Goal: Task Accomplishment & Management: Complete application form

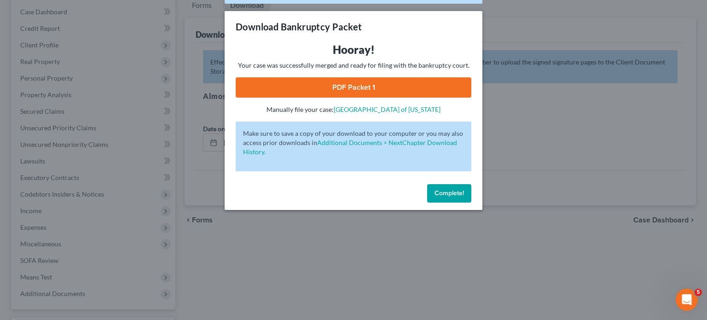
drag, startPoint x: 447, startPoint y: 192, endPoint x: 432, endPoint y: 190, distance: 15.3
click at [447, 192] on span "Complete!" at bounding box center [449, 193] width 29 height 8
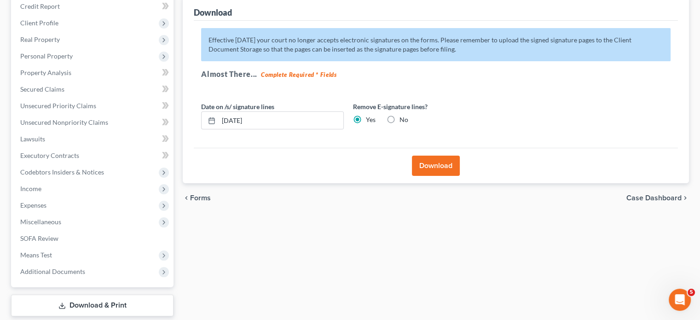
scroll to position [145, 0]
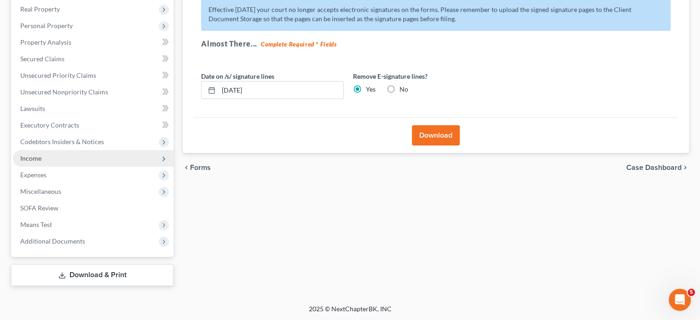
click at [29, 159] on span "Income" at bounding box center [30, 158] width 21 height 8
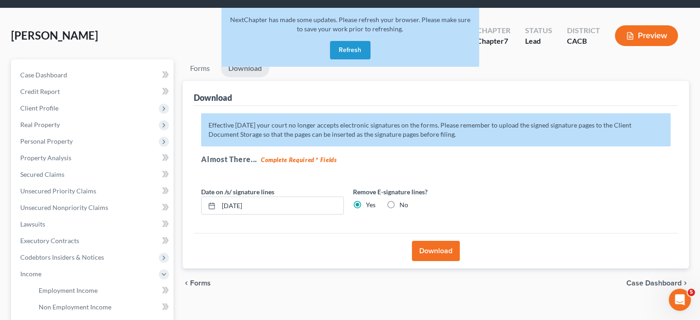
scroll to position [0, 0]
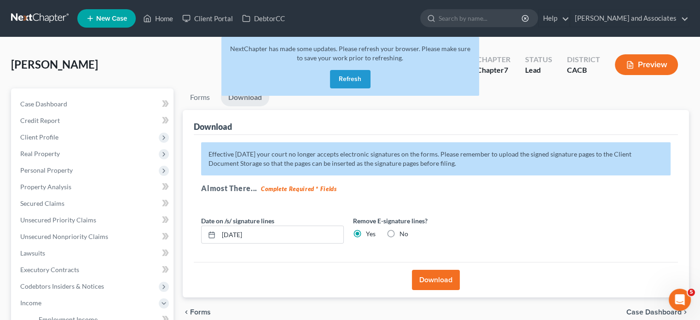
click at [346, 81] on button "Refresh" at bounding box center [350, 79] width 41 height 18
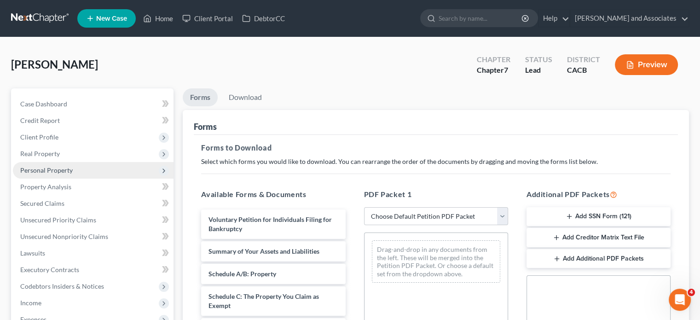
scroll to position [92, 0]
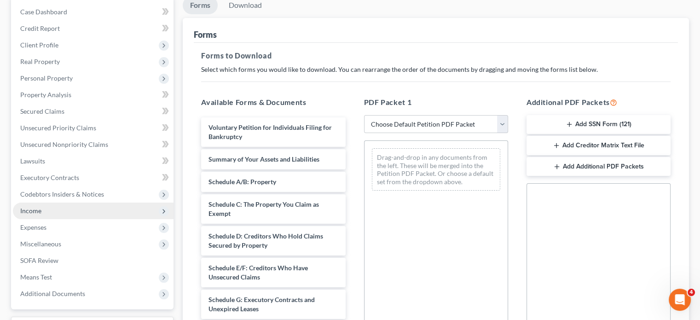
click at [62, 214] on span "Income" at bounding box center [93, 211] width 161 height 17
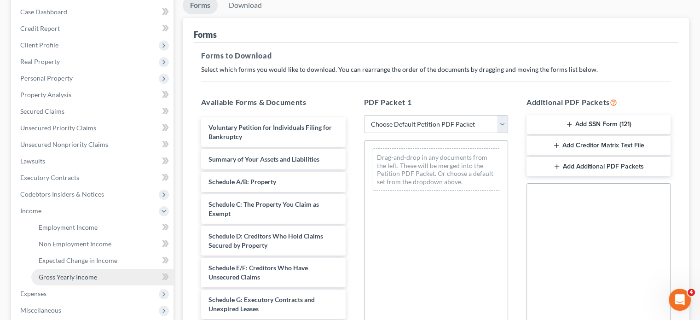
click at [96, 276] on span "Gross Yearly Income" at bounding box center [68, 277] width 58 height 8
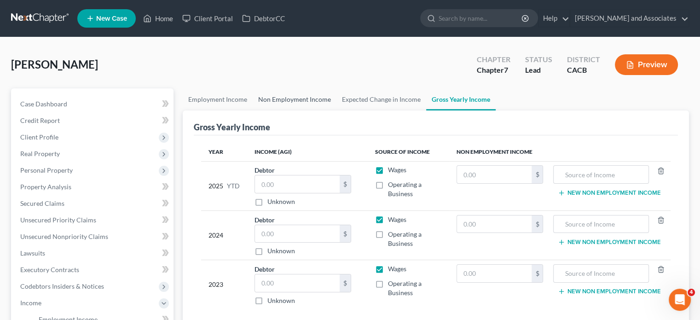
click at [275, 97] on link "Non Employment Income" at bounding box center [295, 99] width 84 height 22
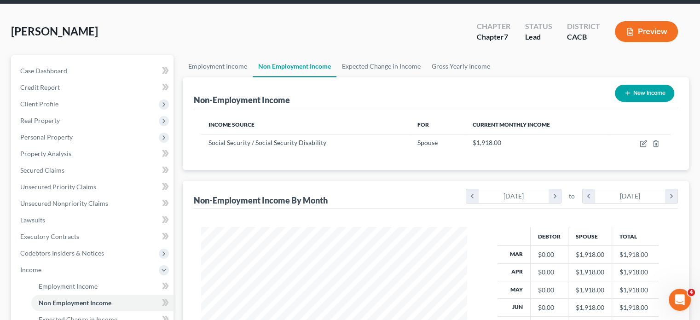
scroll to position [92, 0]
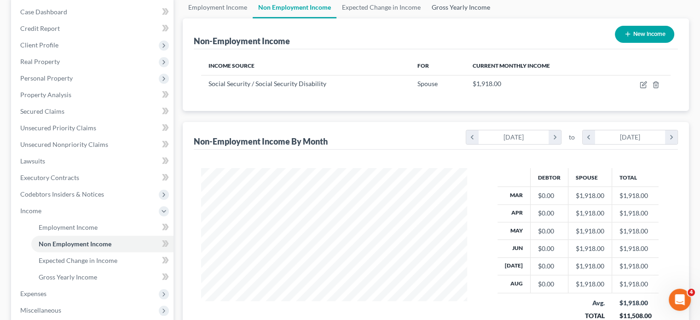
click at [449, 10] on link "Gross Yearly Income" at bounding box center [461, 7] width 70 height 22
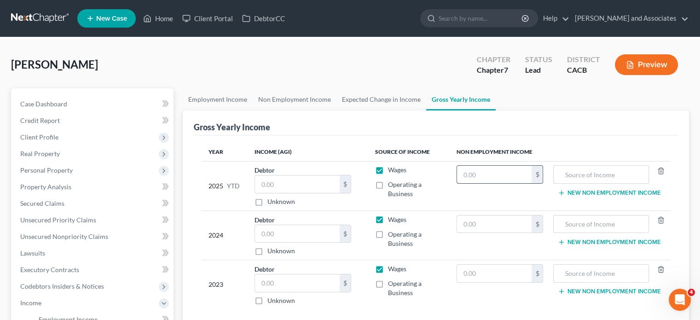
click at [518, 175] on input "text" at bounding box center [494, 174] width 75 height 17
type input "15,344"
click at [581, 171] on input "text" at bounding box center [600, 174] width 85 height 17
type input "Social Security"
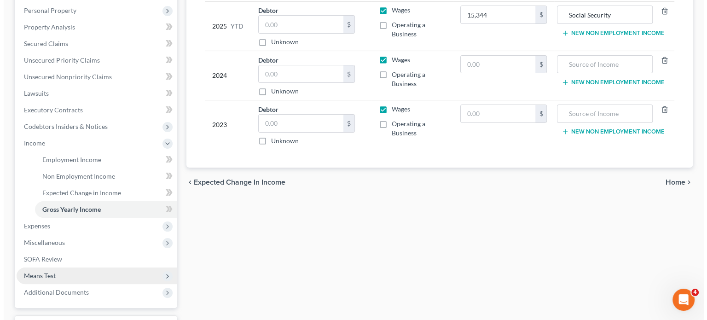
scroll to position [211, 0]
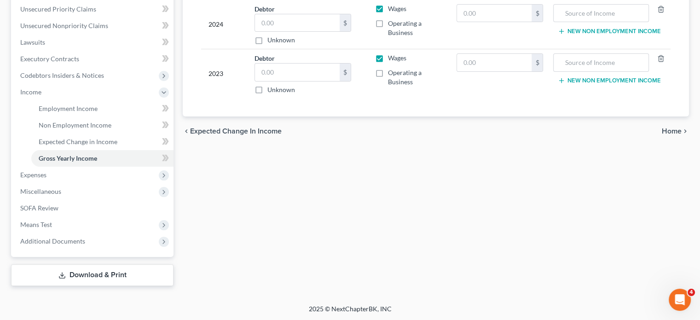
click at [114, 270] on link "Download & Print" at bounding box center [92, 275] width 162 height 22
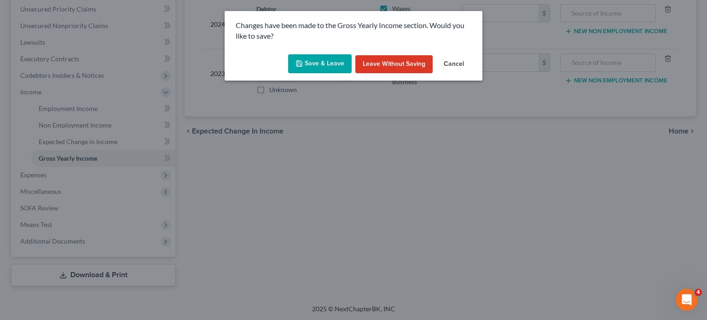
click at [310, 60] on button "Save & Leave" at bounding box center [320, 63] width 64 height 19
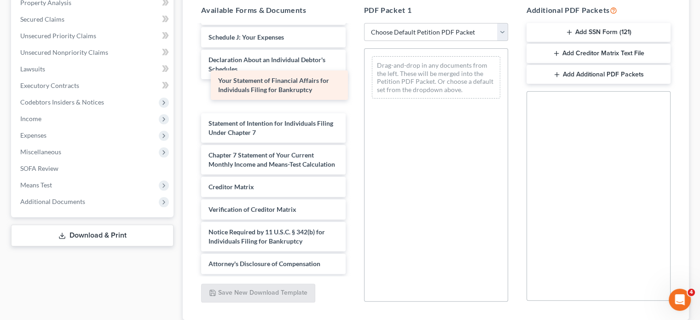
scroll to position [225, 0]
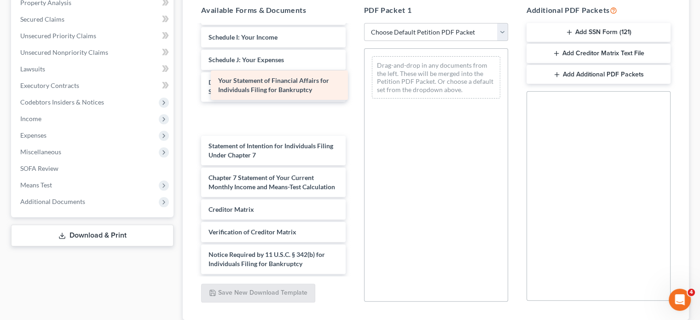
drag, startPoint x: 265, startPoint y: 86, endPoint x: 409, endPoint y: 128, distance: 150.7
click at [353, 128] on div "Your Statement of Financial Affairs for Individuals Filing for Bankruptcy Volun…" at bounding box center [273, 49] width 159 height 496
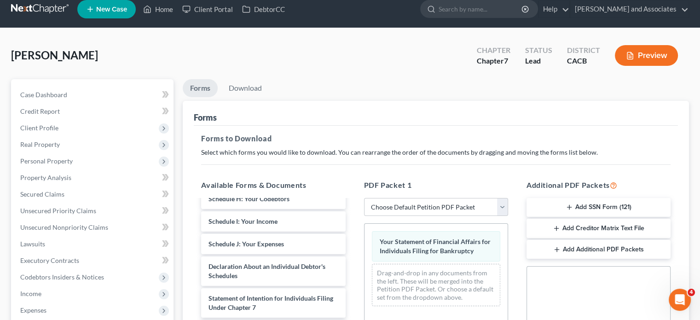
scroll to position [0, 0]
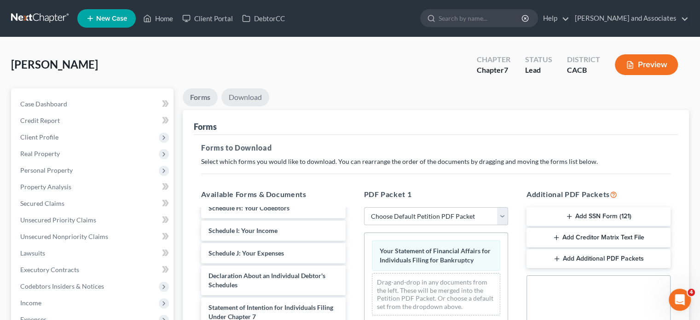
click at [243, 103] on link "Download" at bounding box center [245, 97] width 48 height 18
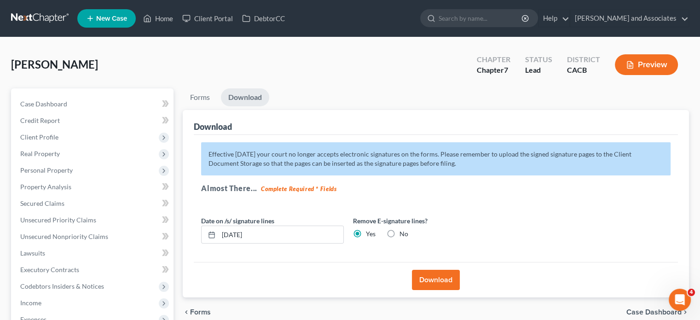
click at [425, 269] on div "Download" at bounding box center [436, 279] width 484 height 35
click at [443, 273] on button "Download" at bounding box center [436, 280] width 48 height 20
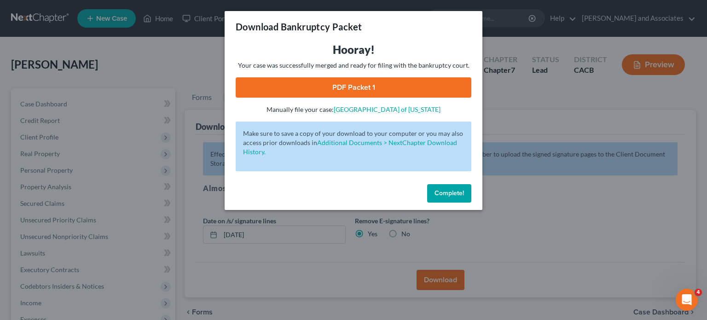
click at [444, 188] on button "Complete!" at bounding box center [449, 193] width 44 height 18
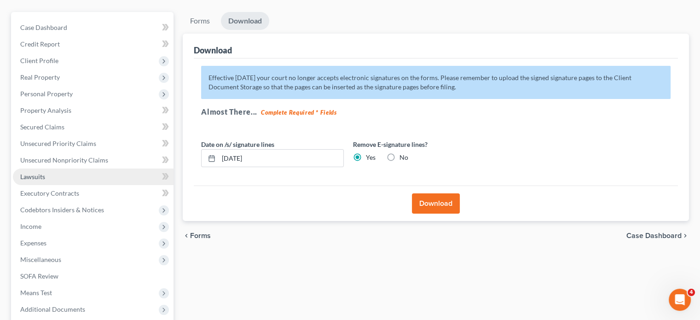
scroll to position [92, 0]
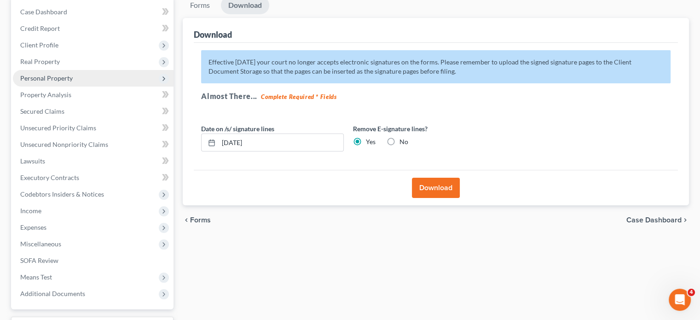
click at [81, 80] on span "Personal Property" at bounding box center [93, 78] width 161 height 17
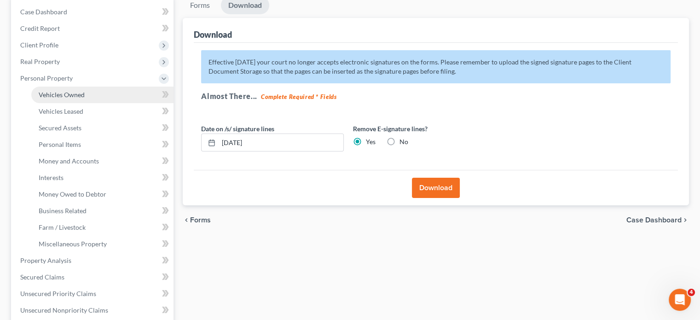
click at [97, 93] on link "Vehicles Owned" at bounding box center [102, 95] width 142 height 17
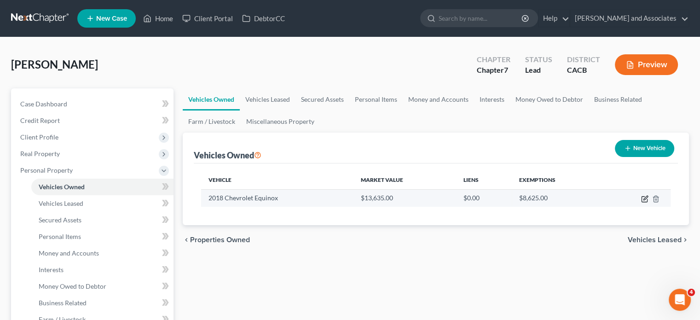
click at [644, 199] on icon "button" at bounding box center [646, 198] width 4 height 4
select select "0"
select select "8"
select select "2"
select select "4"
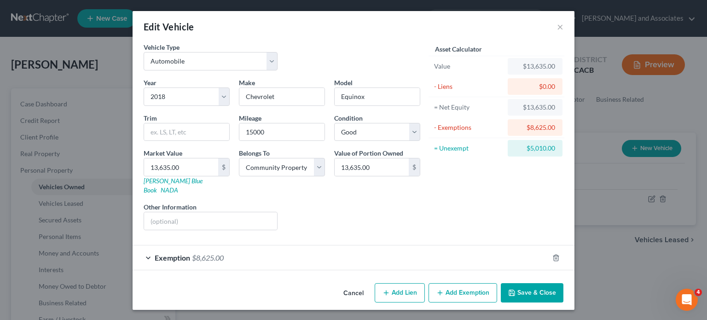
click at [183, 253] on span "Exemption" at bounding box center [172, 257] width 35 height 9
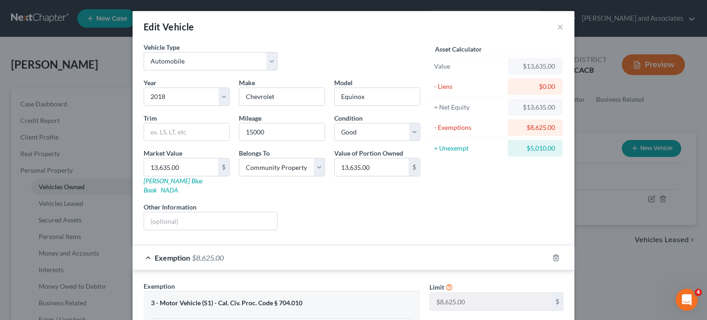
click at [159, 253] on span "Exemption" at bounding box center [172, 257] width 35 height 9
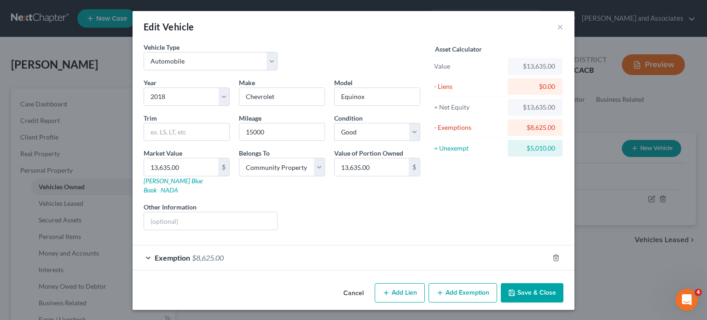
click at [356, 284] on button "Cancel" at bounding box center [353, 293] width 35 height 18
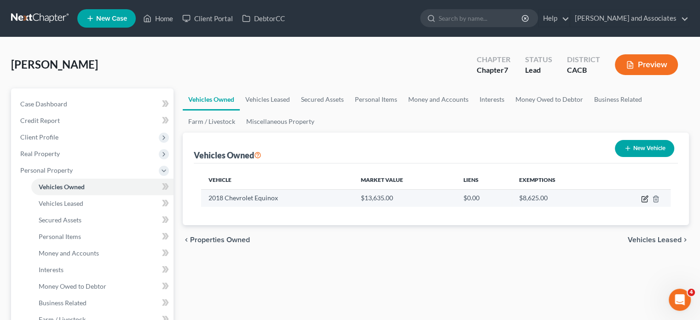
click at [644, 197] on icon "button" at bounding box center [644, 198] width 7 height 7
select select "0"
select select "8"
select select "2"
select select "4"
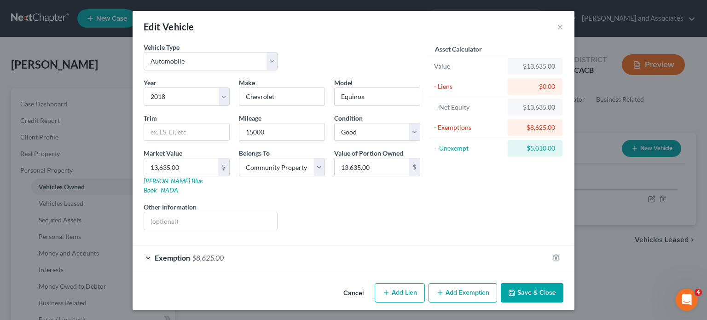
click at [356, 284] on button "Cancel" at bounding box center [353, 293] width 35 height 18
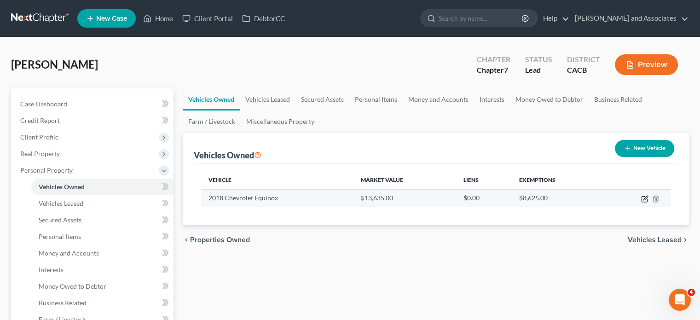
click at [646, 200] on icon "button" at bounding box center [644, 198] width 7 height 7
select select "0"
select select "8"
select select "2"
select select "4"
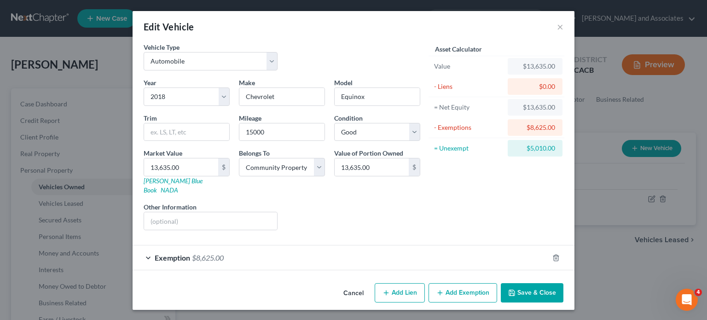
click at [359, 286] on button "Cancel" at bounding box center [353, 293] width 35 height 18
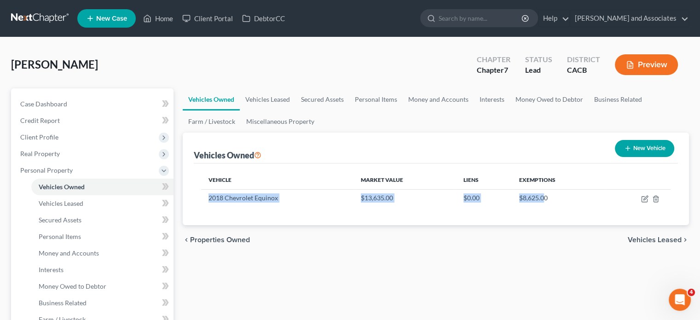
drag, startPoint x: 208, startPoint y: 196, endPoint x: 543, endPoint y: 206, distance: 335.3
click at [543, 206] on div "Vehicle Market Value Liens Exemptions 2018 Chevrolet Equinox $13,635.00 $0.00 $…" at bounding box center [436, 194] width 484 height 62
drag, startPoint x: 546, startPoint y: 221, endPoint x: 547, endPoint y: 227, distance: 6.5
click at [547, 222] on div "Vehicle Market Value Liens Exemptions 2018 Chevrolet Equinox $13,635.00 $0.00 $…" at bounding box center [436, 194] width 484 height 62
drag, startPoint x: 557, startPoint y: 196, endPoint x: 208, endPoint y: 198, distance: 348.5
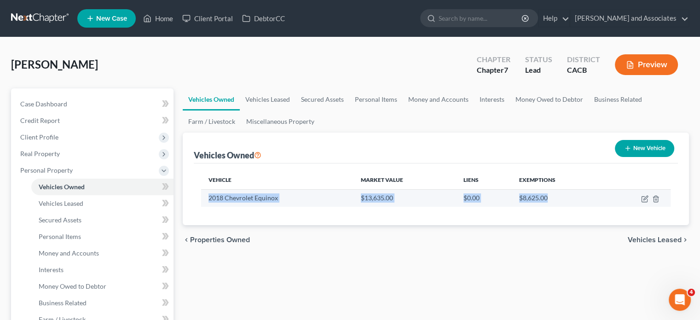
click at [208, 198] on tr "2018 Chevrolet Equinox $13,635.00 $0.00 $8,625.00" at bounding box center [436, 197] width 470 height 17
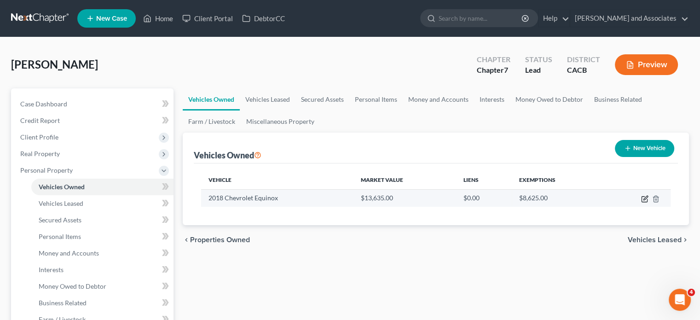
click at [644, 199] on icon "button" at bounding box center [646, 198] width 4 height 4
select select "0"
select select "8"
select select "2"
select select "4"
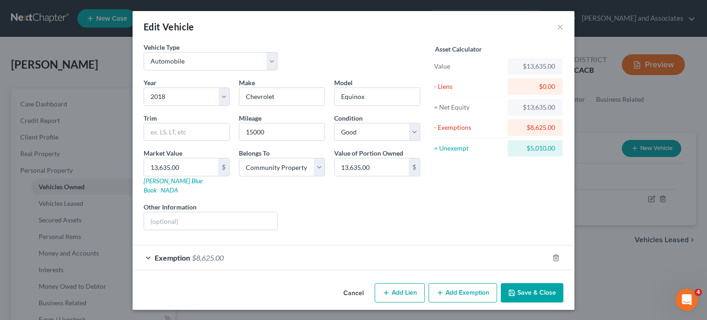
click at [365, 286] on button "Cancel" at bounding box center [353, 293] width 35 height 18
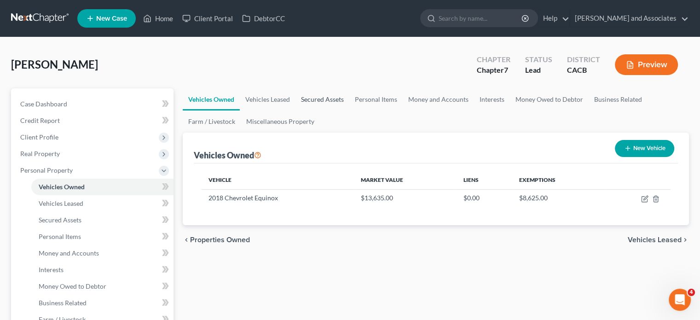
click at [304, 105] on link "Secured Assets" at bounding box center [323, 99] width 54 height 22
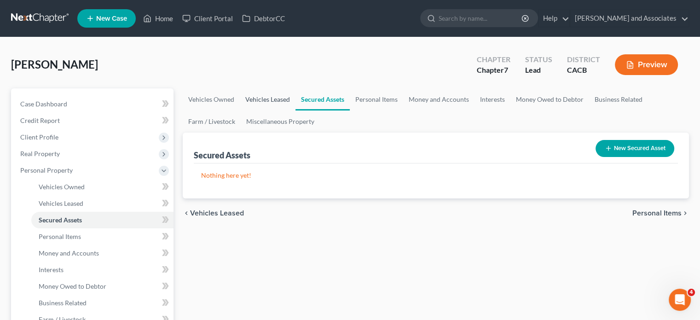
click at [270, 100] on link "Vehicles Leased" at bounding box center [268, 99] width 56 height 22
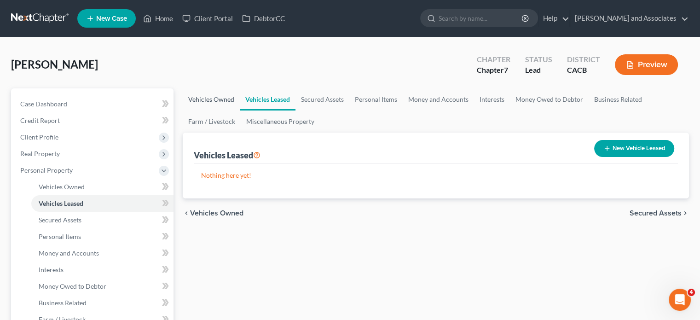
click at [212, 100] on link "Vehicles Owned" at bounding box center [211, 99] width 57 height 22
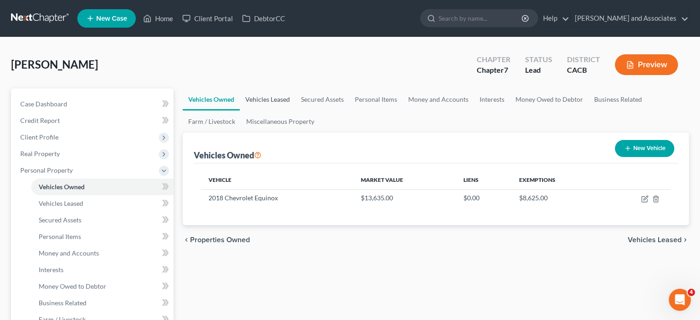
click at [287, 95] on link "Vehicles Leased" at bounding box center [268, 99] width 56 height 22
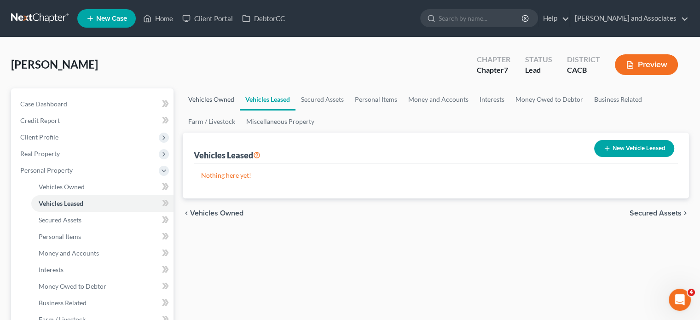
click at [202, 102] on link "Vehicles Owned" at bounding box center [211, 99] width 57 height 22
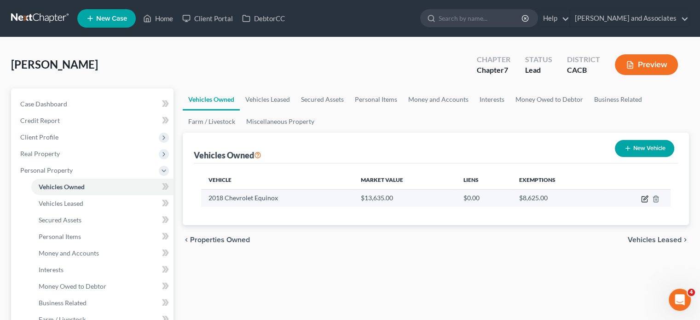
click at [644, 197] on icon "button" at bounding box center [644, 198] width 7 height 7
select select "0"
select select "8"
select select "2"
select select "4"
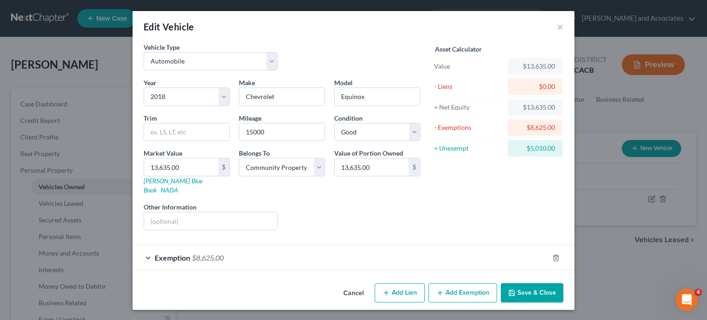
click at [360, 284] on button "Cancel" at bounding box center [353, 293] width 35 height 18
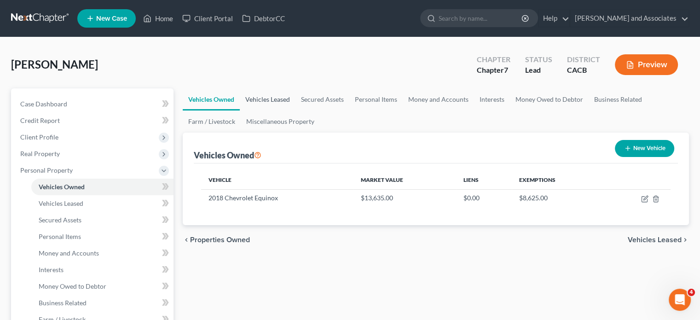
click at [261, 97] on link "Vehicles Leased" at bounding box center [268, 99] width 56 height 22
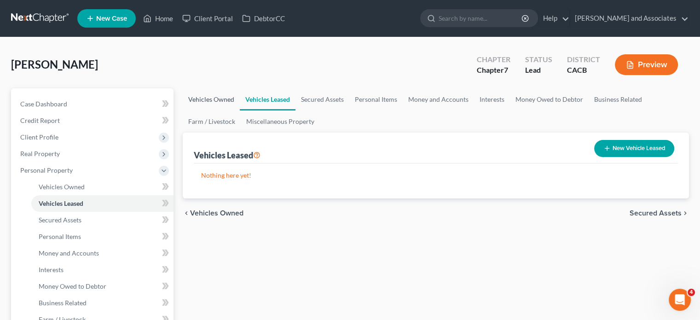
click at [226, 99] on link "Vehicles Owned" at bounding box center [211, 99] width 57 height 22
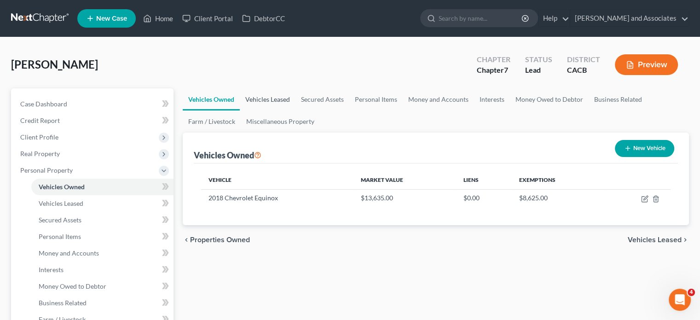
click at [286, 99] on link "Vehicles Leased" at bounding box center [268, 99] width 56 height 22
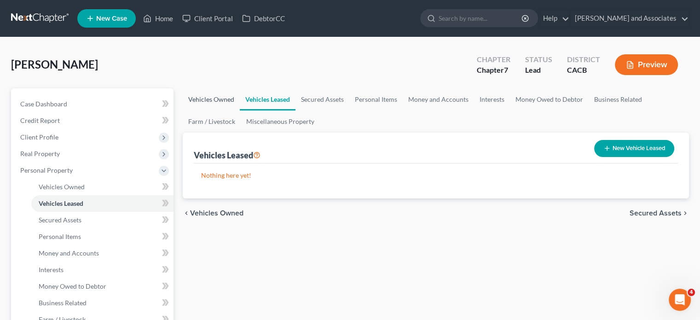
click at [217, 104] on link "Vehicles Owned" at bounding box center [211, 99] width 57 height 22
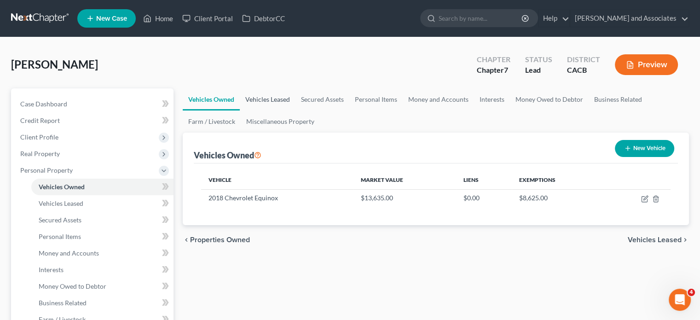
click at [280, 95] on link "Vehicles Leased" at bounding box center [268, 99] width 56 height 22
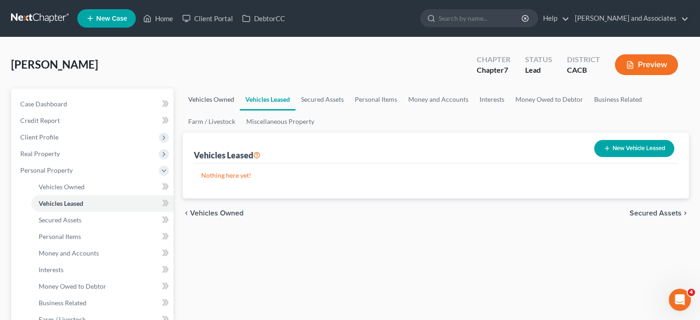
click at [229, 99] on link "Vehicles Owned" at bounding box center [211, 99] width 57 height 22
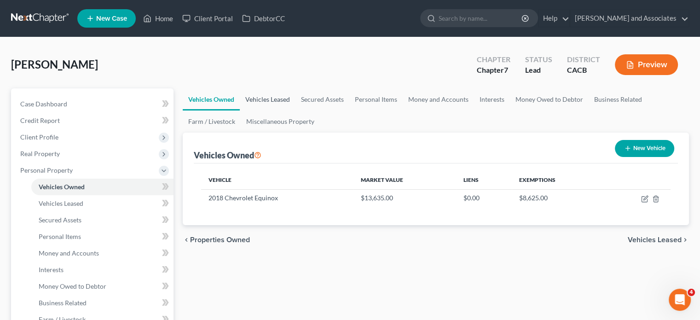
click at [267, 96] on link "Vehicles Leased" at bounding box center [268, 99] width 56 height 22
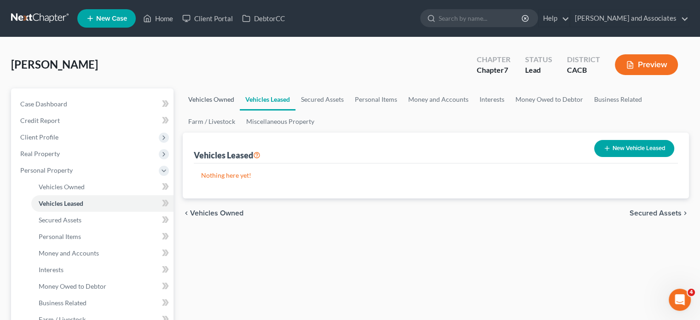
click at [223, 97] on link "Vehicles Owned" at bounding box center [211, 99] width 57 height 22
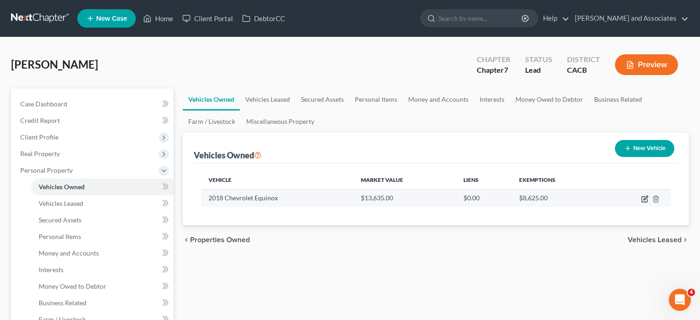
click at [646, 198] on icon "button" at bounding box center [644, 198] width 7 height 7
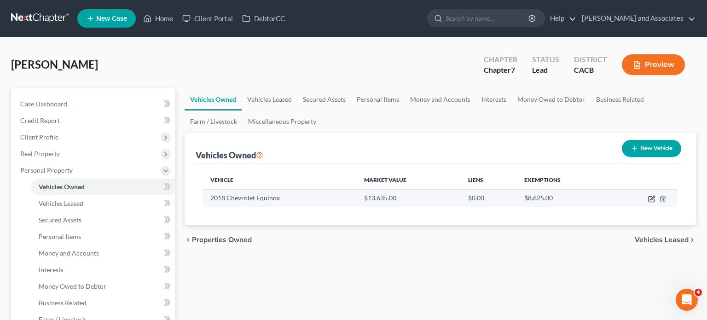
select select "0"
select select "8"
select select "2"
select select "4"
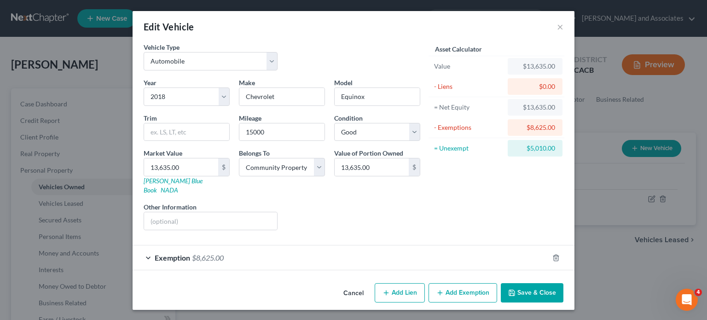
click at [359, 284] on button "Cancel" at bounding box center [353, 293] width 35 height 18
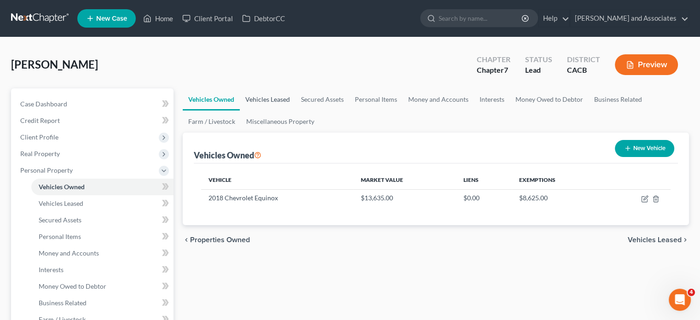
drag, startPoint x: 272, startPoint y: 106, endPoint x: 278, endPoint y: 106, distance: 5.5
click at [272, 106] on link "Vehicles Leased" at bounding box center [268, 99] width 56 height 22
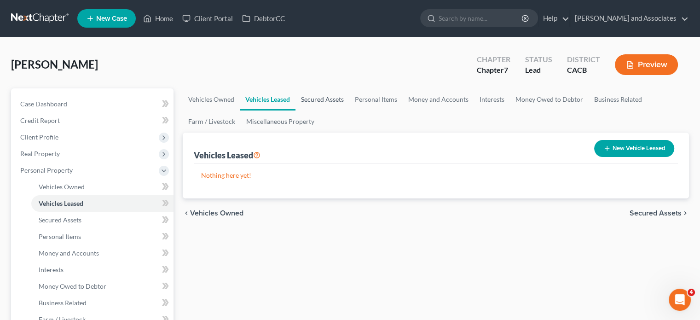
click at [326, 101] on link "Secured Assets" at bounding box center [323, 99] width 54 height 22
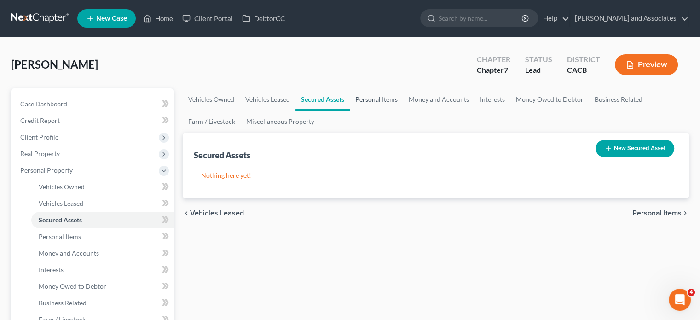
click at [379, 101] on link "Personal Items" at bounding box center [376, 99] width 53 height 22
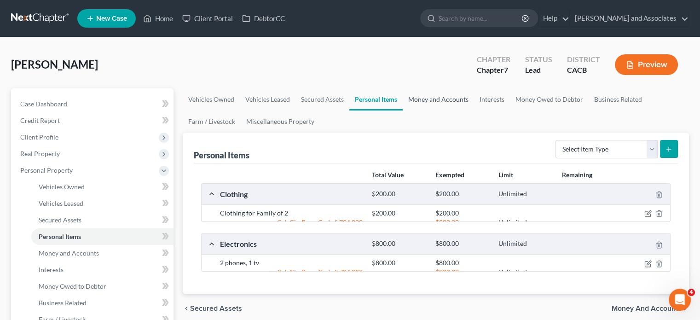
click at [429, 99] on link "Money and Accounts" at bounding box center [438, 99] width 71 height 22
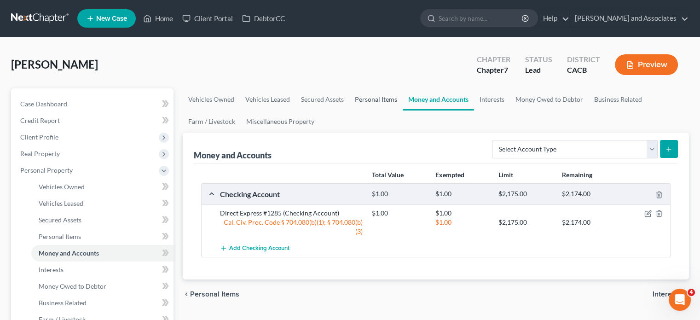
click at [362, 103] on link "Personal Items" at bounding box center [375, 99] width 53 height 22
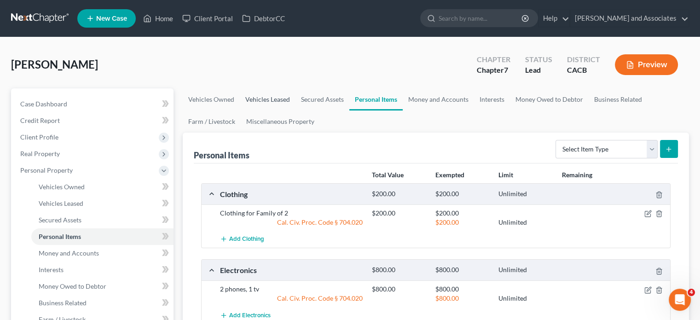
click at [273, 104] on link "Vehicles Leased" at bounding box center [268, 99] width 56 height 22
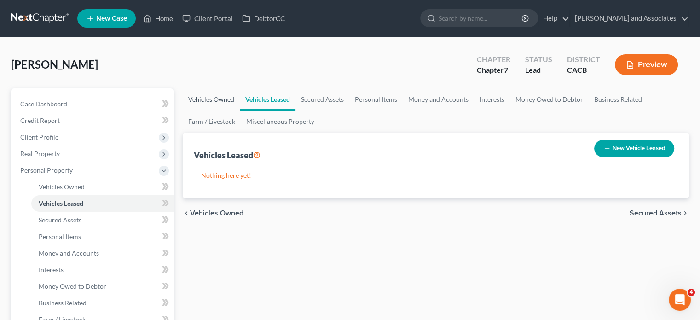
click at [226, 104] on link "Vehicles Owned" at bounding box center [211, 99] width 57 height 22
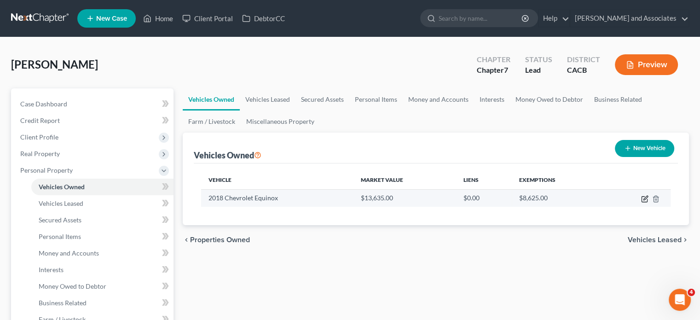
click at [642, 197] on icon "button" at bounding box center [645, 200] width 6 height 6
select select "0"
select select "8"
select select "2"
select select "4"
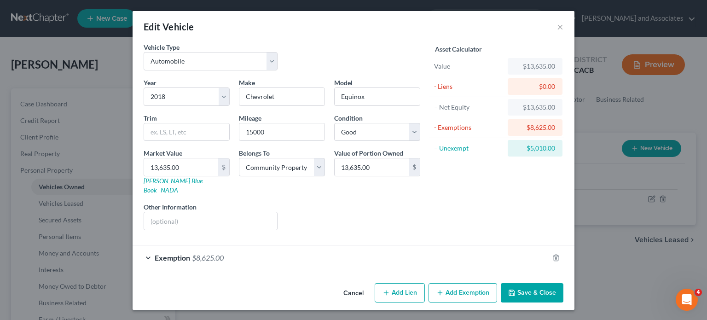
click at [534, 285] on button "Save & Close" at bounding box center [532, 292] width 63 height 19
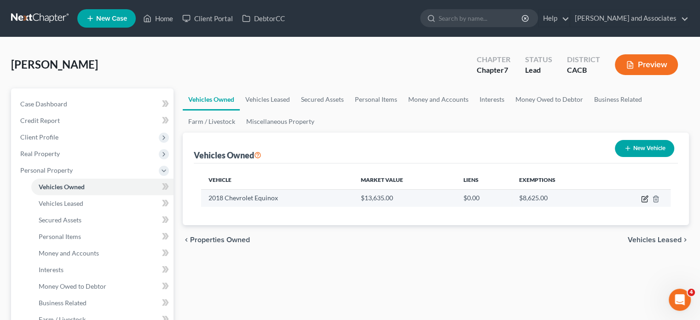
click at [644, 198] on icon "button" at bounding box center [646, 198] width 4 height 4
select select "0"
select select "8"
select select "2"
select select "4"
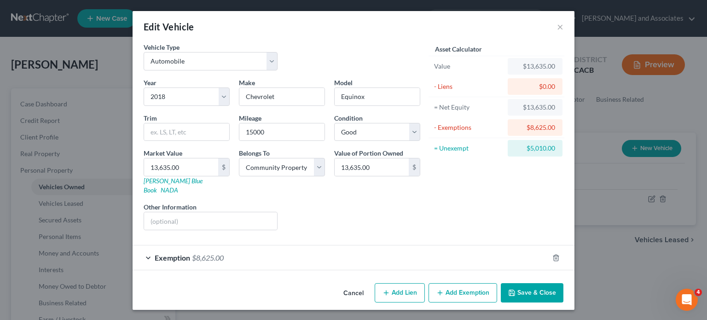
click at [520, 283] on button "Save & Close" at bounding box center [532, 292] width 63 height 19
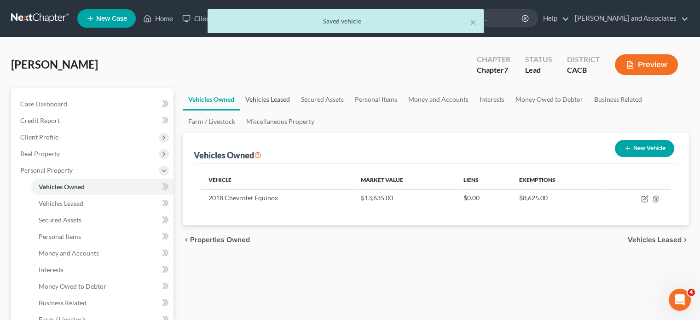
click at [273, 97] on link "Vehicles Leased" at bounding box center [268, 99] width 56 height 22
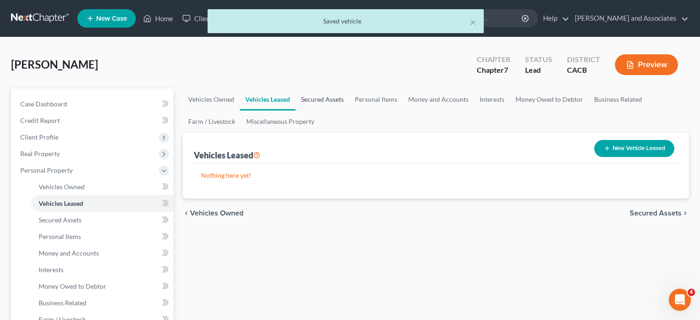
click at [319, 96] on link "Secured Assets" at bounding box center [323, 99] width 54 height 22
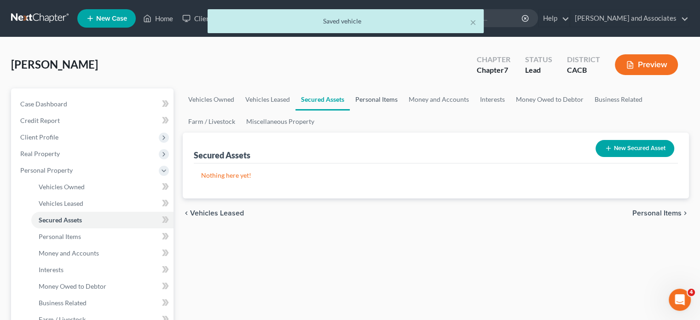
click at [373, 101] on link "Personal Items" at bounding box center [376, 99] width 53 height 22
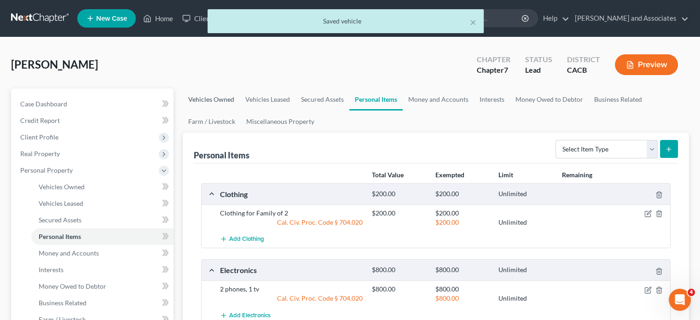
click at [225, 101] on link "Vehicles Owned" at bounding box center [211, 99] width 57 height 22
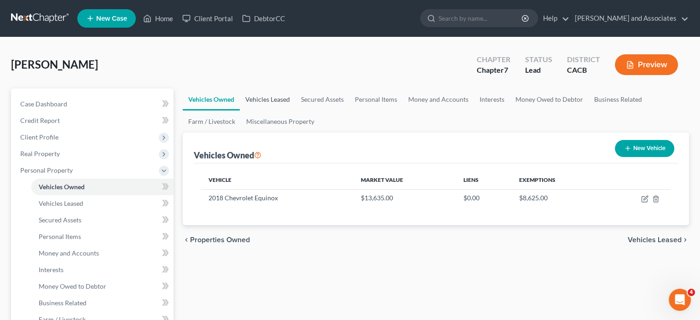
click at [253, 99] on link "Vehicles Leased" at bounding box center [268, 99] width 56 height 22
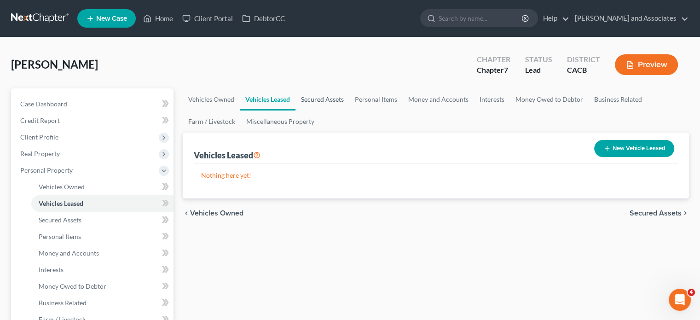
click at [317, 97] on link "Secured Assets" at bounding box center [323, 99] width 54 height 22
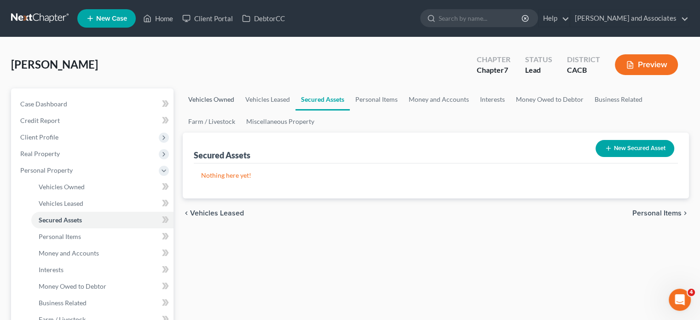
click at [209, 99] on link "Vehicles Owned" at bounding box center [211, 99] width 57 height 22
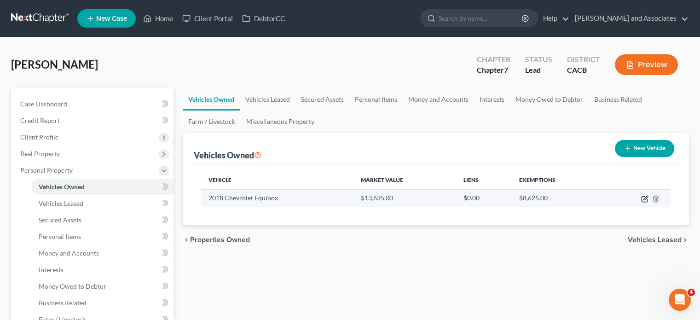
click at [643, 198] on icon "button" at bounding box center [644, 198] width 7 height 7
select select "0"
select select "8"
select select "2"
select select "4"
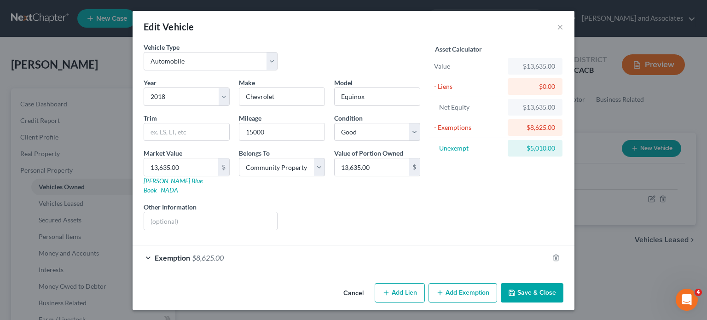
click at [356, 284] on button "Cancel" at bounding box center [353, 293] width 35 height 18
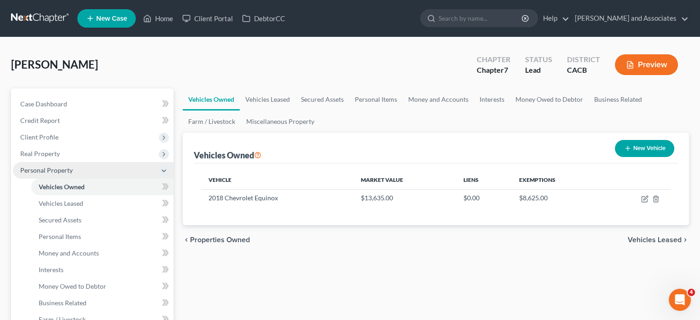
click at [162, 170] on icon at bounding box center [163, 170] width 7 height 7
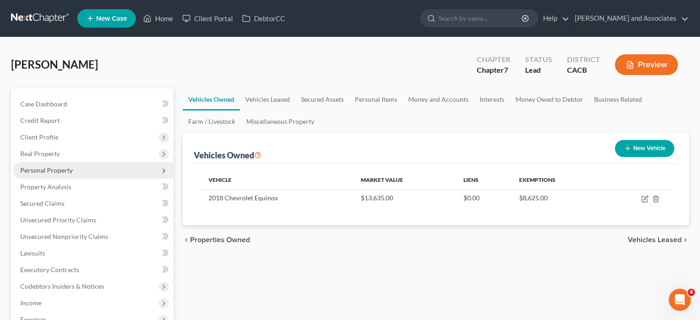
click at [162, 169] on icon at bounding box center [163, 170] width 7 height 7
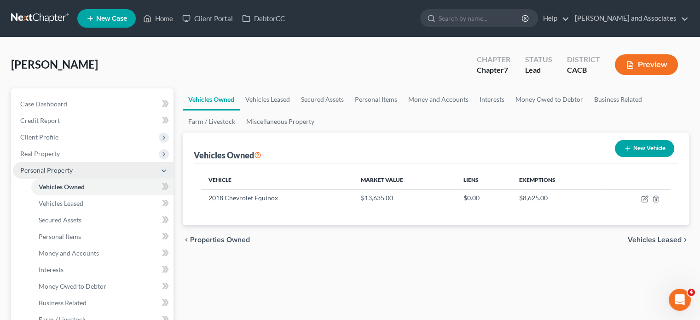
click at [160, 170] on icon at bounding box center [163, 170] width 7 height 7
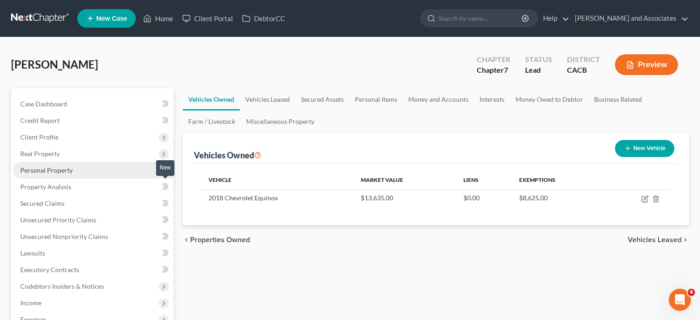
click at [165, 187] on icon at bounding box center [164, 186] width 4 height 6
click at [164, 187] on icon at bounding box center [164, 186] width 4 height 6
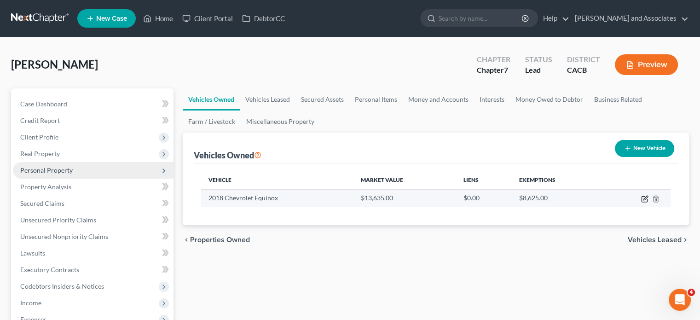
click at [645, 199] on icon "button" at bounding box center [644, 198] width 7 height 7
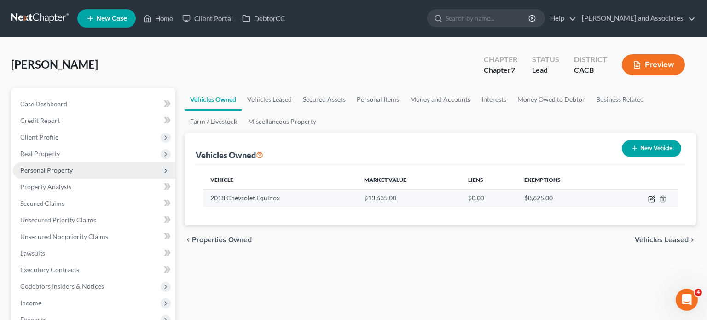
select select "0"
select select "8"
select select "2"
select select "4"
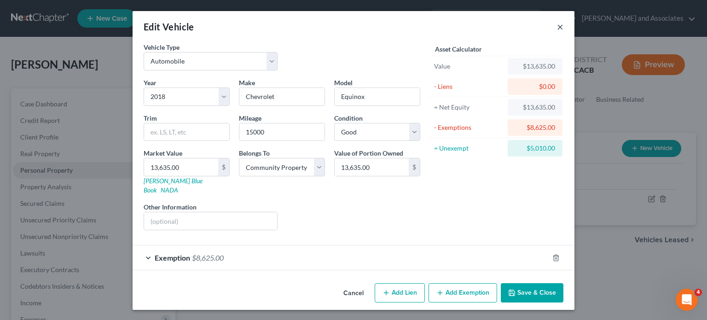
click at [563, 25] on button "×" at bounding box center [560, 26] width 6 height 11
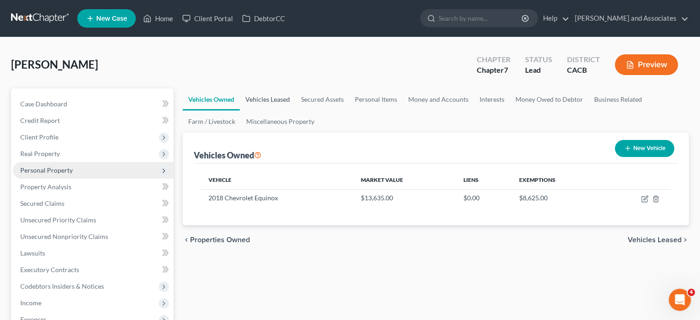
click at [285, 96] on link "Vehicles Leased" at bounding box center [268, 99] width 56 height 22
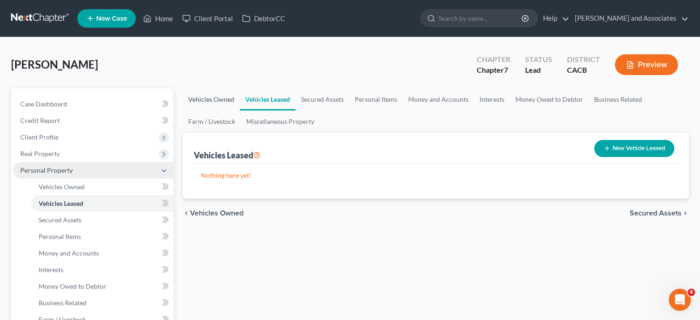
click at [228, 97] on link "Vehicles Owned" at bounding box center [211, 99] width 57 height 22
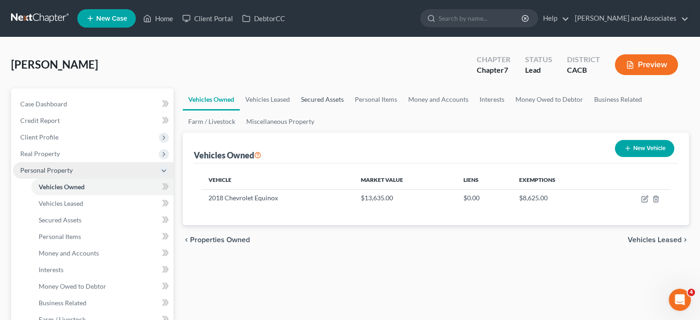
click at [326, 97] on link "Secured Assets" at bounding box center [323, 99] width 54 height 22
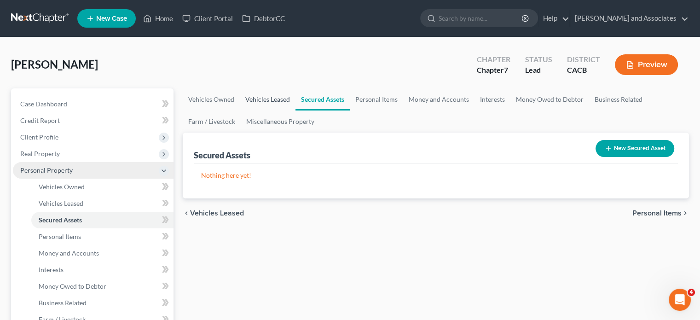
click at [262, 93] on link "Vehicles Leased" at bounding box center [268, 99] width 56 height 22
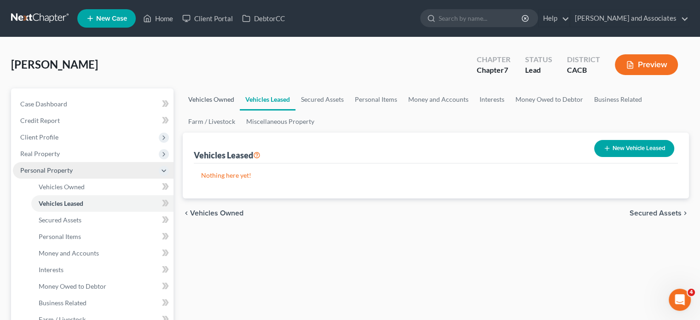
click at [231, 93] on link "Vehicles Owned" at bounding box center [211, 99] width 57 height 22
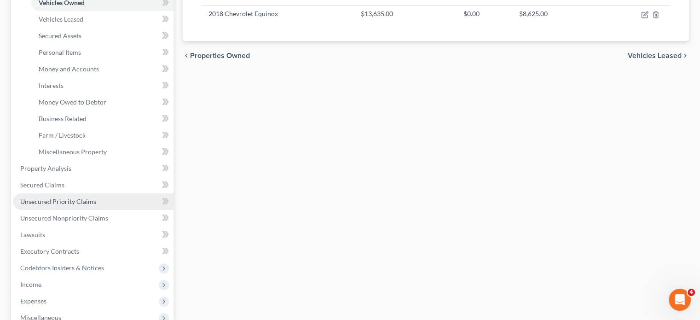
scroll to position [92, 0]
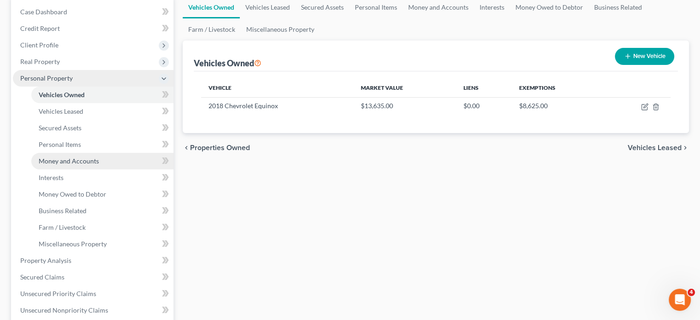
click at [116, 162] on link "Money and Accounts" at bounding box center [102, 161] width 142 height 17
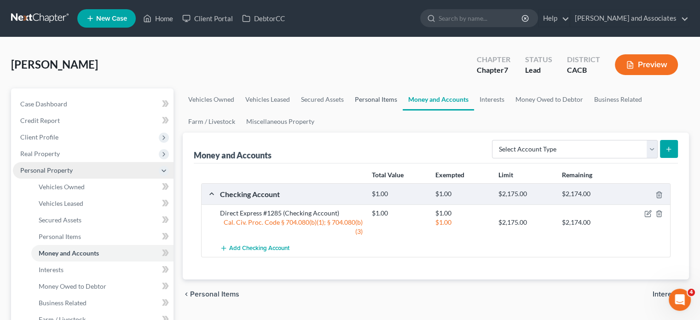
click at [379, 95] on link "Personal Items" at bounding box center [375, 99] width 53 height 22
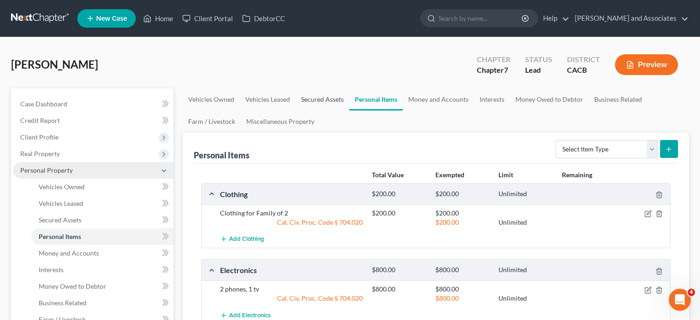
click at [313, 97] on link "Secured Assets" at bounding box center [323, 99] width 54 height 22
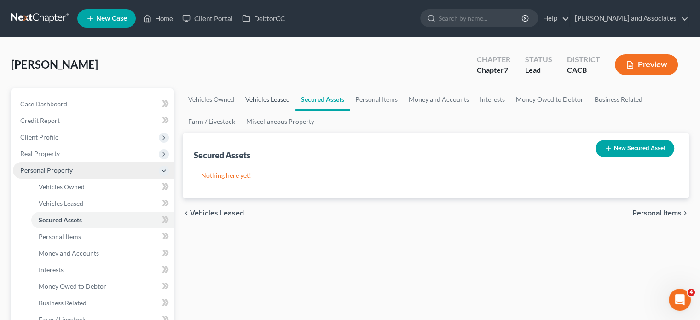
click at [276, 104] on link "Vehicles Leased" at bounding box center [268, 99] width 56 height 22
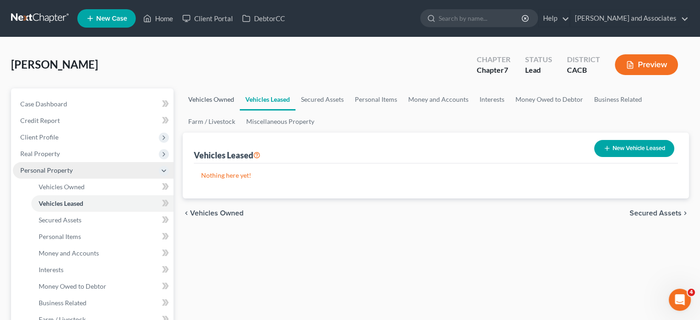
click at [225, 101] on link "Vehicles Owned" at bounding box center [211, 99] width 57 height 22
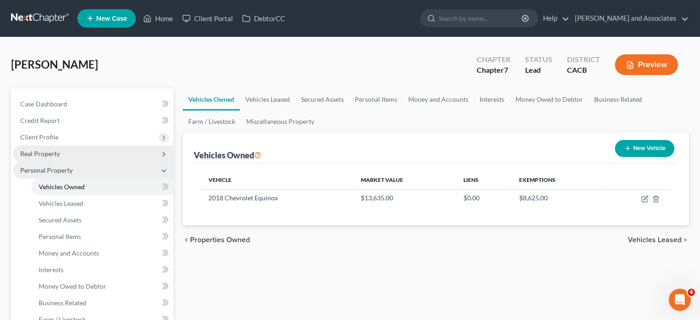
click at [82, 152] on span "Real Property" at bounding box center [93, 153] width 161 height 17
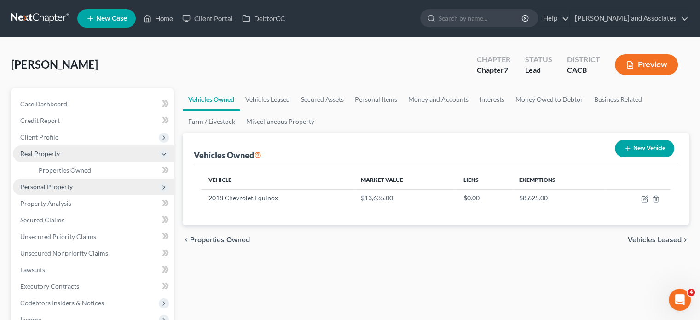
click at [79, 156] on span "Real Property" at bounding box center [93, 153] width 161 height 17
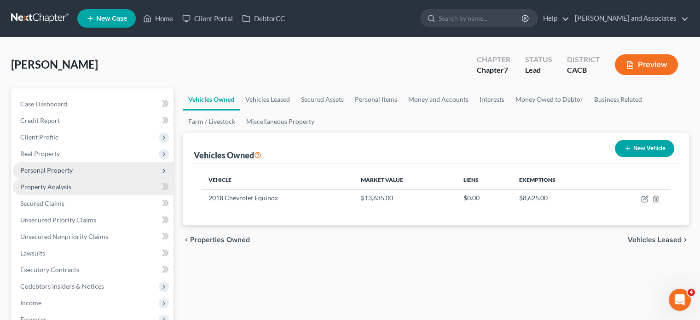
click at [72, 188] on link "Property Analysis" at bounding box center [93, 187] width 161 height 17
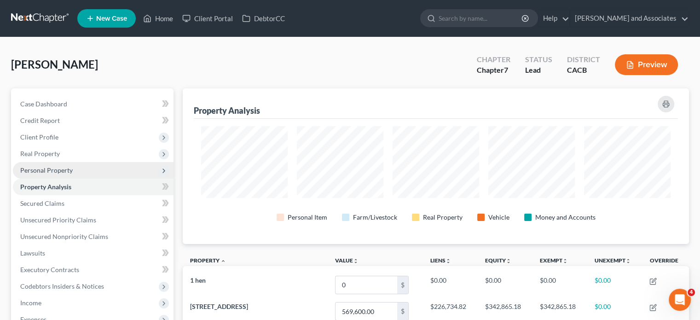
click at [82, 170] on span "Personal Property" at bounding box center [93, 170] width 161 height 17
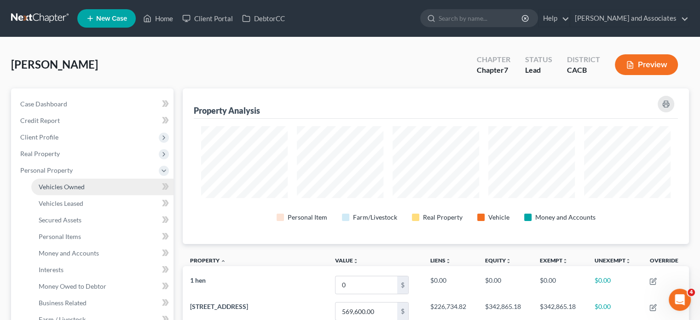
click at [132, 187] on link "Vehicles Owned" at bounding box center [102, 187] width 142 height 17
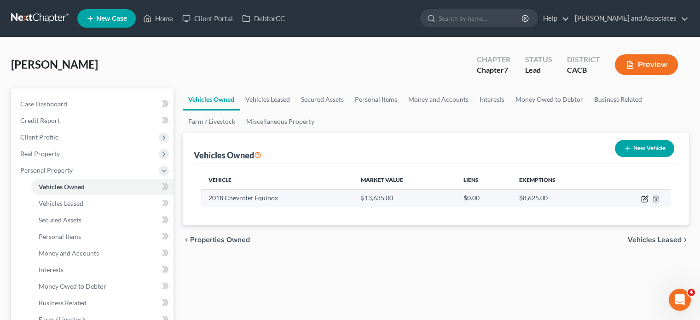
click at [646, 197] on icon "button" at bounding box center [644, 198] width 7 height 7
select select "0"
select select "8"
select select "2"
select select "4"
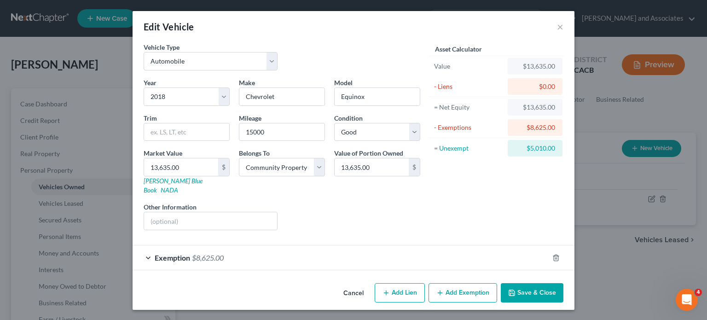
click at [355, 287] on button "Cancel" at bounding box center [353, 293] width 35 height 18
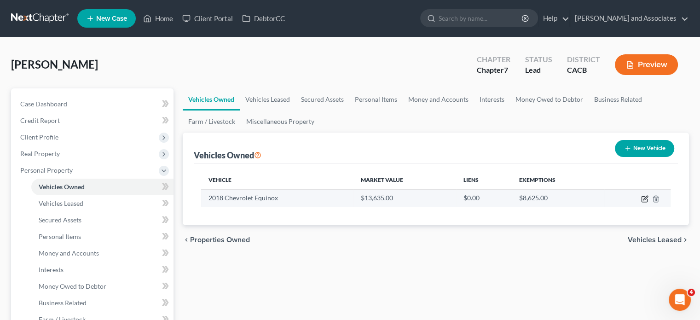
click at [648, 197] on icon "button" at bounding box center [644, 198] width 7 height 7
select select "0"
select select "8"
select select "2"
select select "4"
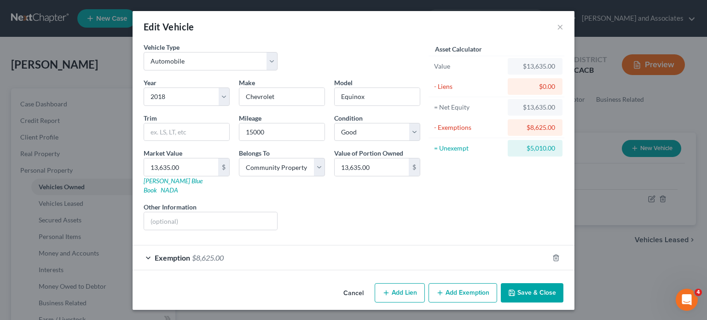
click at [358, 284] on button "Cancel" at bounding box center [353, 293] width 35 height 18
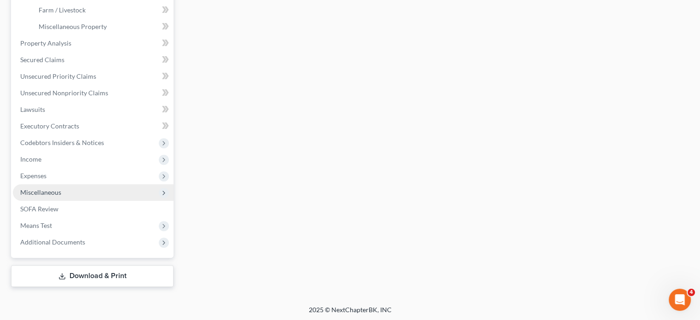
scroll to position [310, 0]
drag, startPoint x: 81, startPoint y: 267, endPoint x: 184, endPoint y: 249, distance: 104.2
click at [81, 267] on link "Download & Print" at bounding box center [92, 275] width 162 height 22
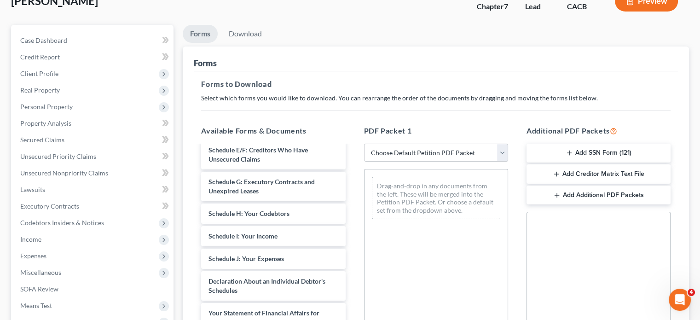
scroll to position [184, 0]
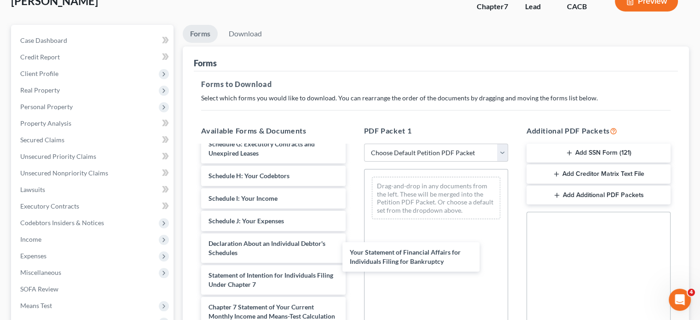
drag, startPoint x: 263, startPoint y: 270, endPoint x: 383, endPoint y: 236, distance: 124.9
click at [353, 248] on div "Your Statement of Financial Affairs for Individuals Filing for Bankruptcy Volun…" at bounding box center [273, 194] width 159 height 464
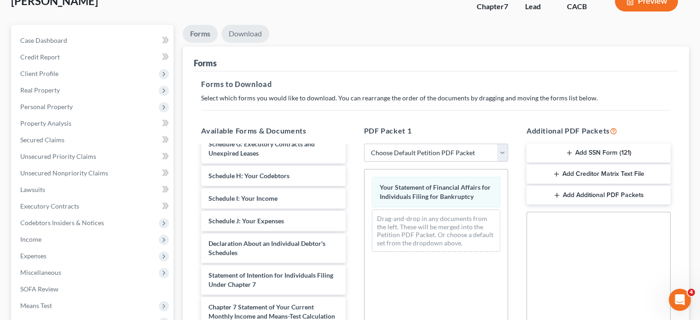
drag, startPoint x: 238, startPoint y: 37, endPoint x: 322, endPoint y: 113, distance: 113.1
click at [238, 38] on link "Download" at bounding box center [245, 34] width 48 height 18
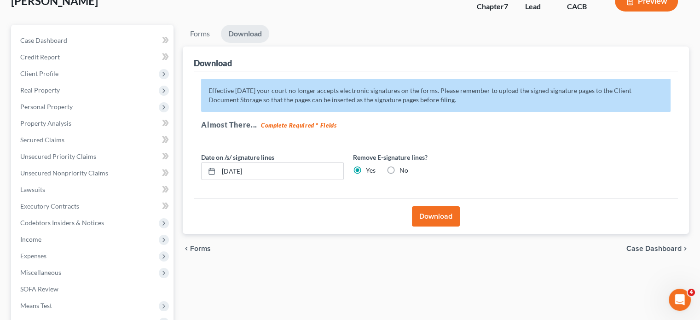
click at [436, 220] on button "Download" at bounding box center [436, 216] width 48 height 20
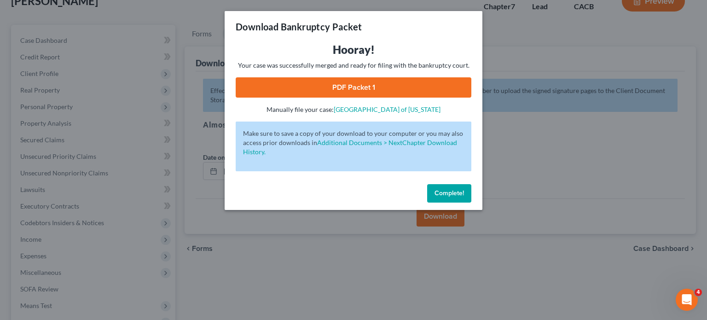
click at [299, 89] on link "PDF Packet 1" at bounding box center [354, 87] width 236 height 20
click at [433, 193] on button "Complete!" at bounding box center [449, 193] width 44 height 18
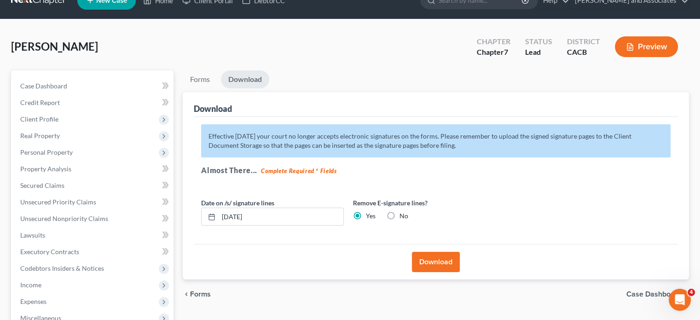
scroll to position [0, 0]
